Goal: Complete application form

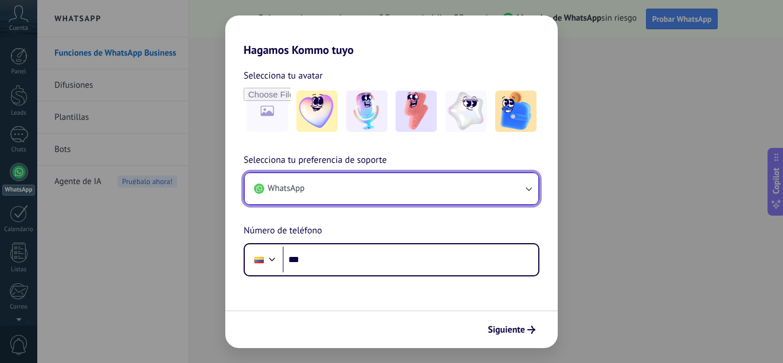
click at [420, 175] on button "WhatsApp" at bounding box center [391, 188] width 293 height 31
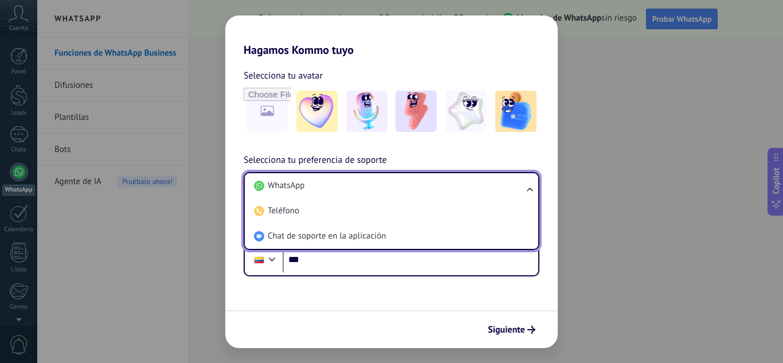
click at [420, 175] on li "WhatsApp" at bounding box center [389, 185] width 280 height 25
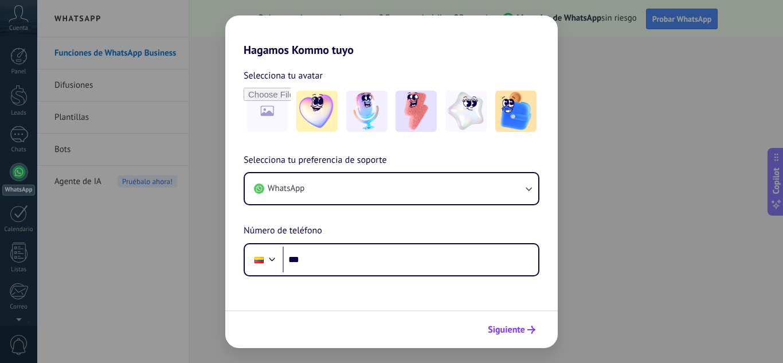
click at [531, 335] on button "Siguiente" at bounding box center [511, 329] width 58 height 19
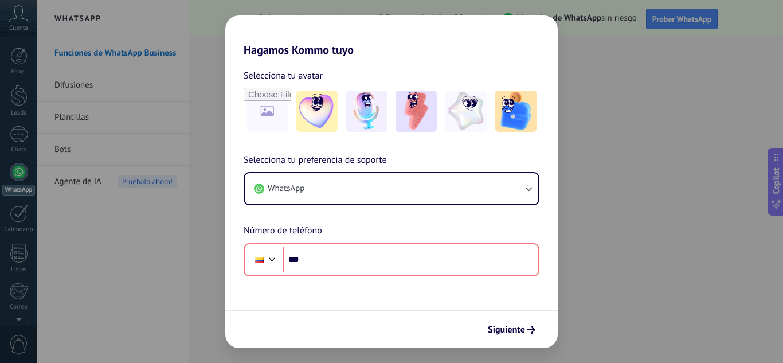
click at [596, 320] on div "Hagamos Kommo tuyo Selecciona tu avatar Selecciona tu preferencia de soporte Wh…" at bounding box center [391, 181] width 783 height 363
drag, startPoint x: 524, startPoint y: 316, endPoint x: 517, endPoint y: 324, distance: 10.1
click at [517, 324] on div "Siguiente" at bounding box center [391, 329] width 332 height 38
click at [517, 325] on span "Siguiente" at bounding box center [506, 329] width 37 height 8
